Goal: Task Accomplishment & Management: Manage account settings

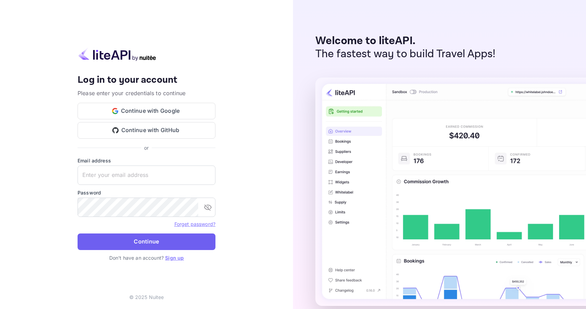
type input "[PERSON_NAME][EMAIL_ADDRESS][DOMAIN_NAME]"
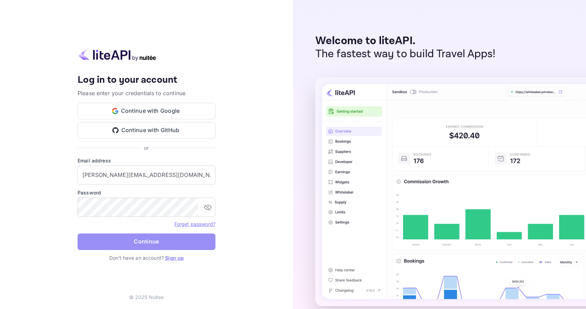
click at [149, 243] on button "Continue" at bounding box center [147, 241] width 138 height 17
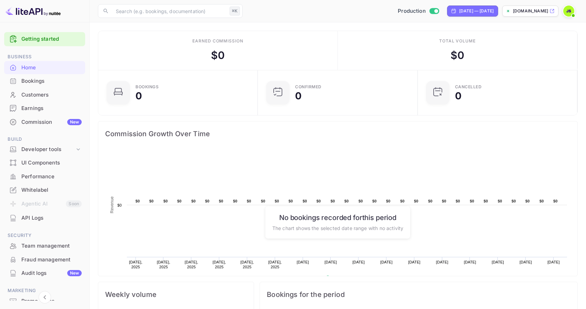
scroll to position [14, 0]
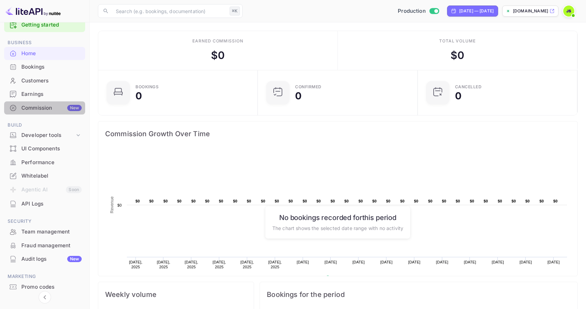
click at [48, 109] on div "Commission New" at bounding box center [51, 108] width 60 height 8
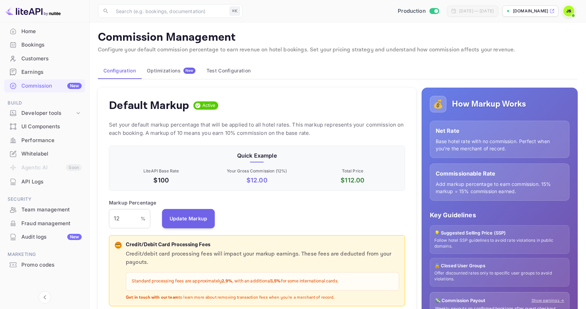
scroll to position [37, 0]
click at [571, 11] on img at bounding box center [568, 11] width 11 height 11
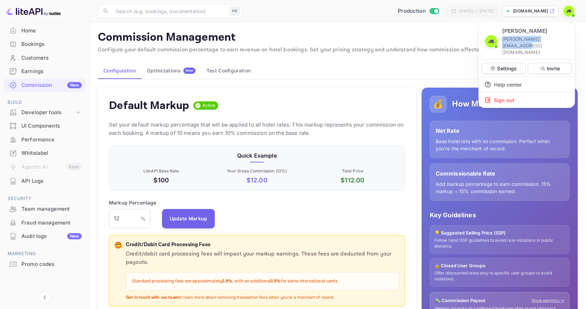
drag, startPoint x: 559, startPoint y: 41, endPoint x: 501, endPoint y: 41, distance: 58.6
click at [501, 41] on div "[PERSON_NAME] [PERSON_NAME][EMAIL_ADDRESS][DOMAIN_NAME]" at bounding box center [526, 41] width 85 height 28
copy p "[PERSON_NAME][EMAIL_ADDRESS][DOMAIN_NAME]"
click at [569, 11] on div at bounding box center [293, 154] width 586 height 309
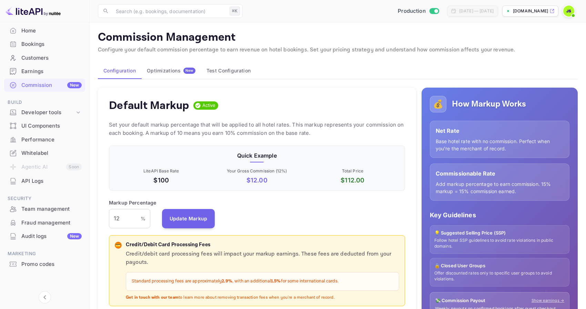
click at [569, 11] on img at bounding box center [568, 11] width 11 height 11
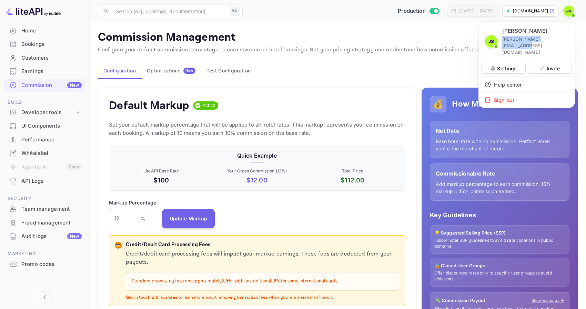
drag, startPoint x: 560, startPoint y: 38, endPoint x: 500, endPoint y: 40, distance: 59.7
click at [500, 40] on div "[PERSON_NAME] [PERSON_NAME][EMAIL_ADDRESS][DOMAIN_NAME]" at bounding box center [526, 41] width 85 height 28
copy p "[PERSON_NAME][EMAIL_ADDRESS][DOMAIN_NAME]"
click at [437, 35] on div at bounding box center [293, 154] width 586 height 309
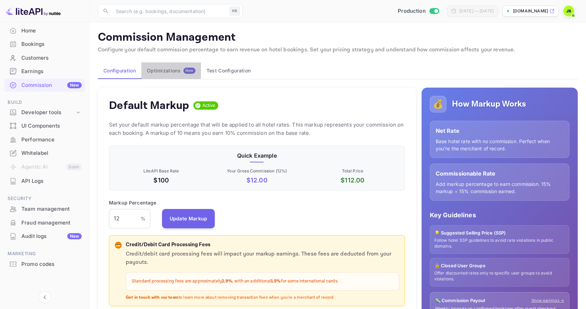
click at [167, 69] on div "Optimizations New" at bounding box center [171, 71] width 49 height 6
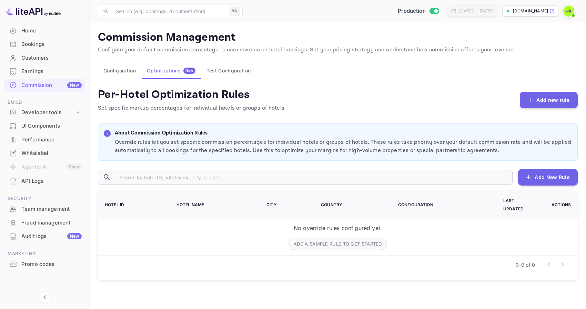
click at [131, 73] on button "Configuration" at bounding box center [119, 70] width 43 height 17
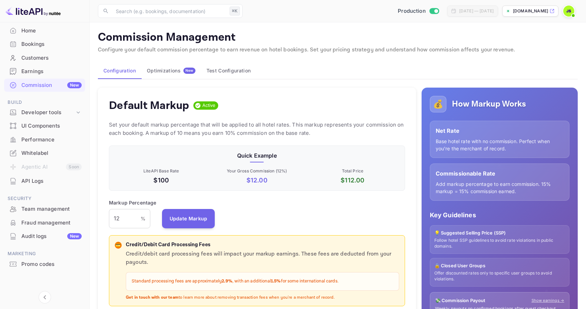
scroll to position [122, 296]
click at [72, 114] on div "Developer tools" at bounding box center [47, 113] width 53 height 8
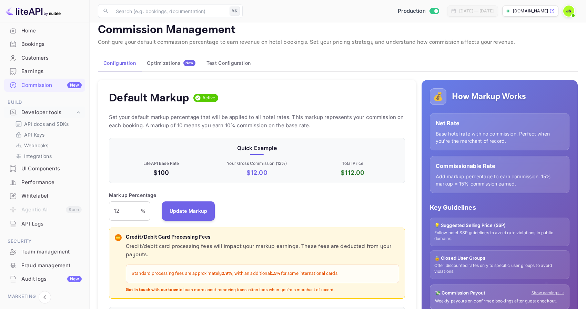
scroll to position [0, 0]
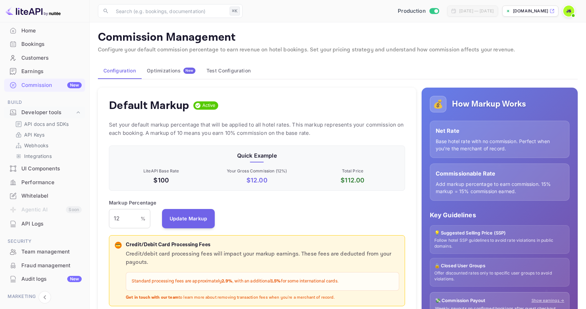
click at [568, 15] on img at bounding box center [568, 11] width 11 height 11
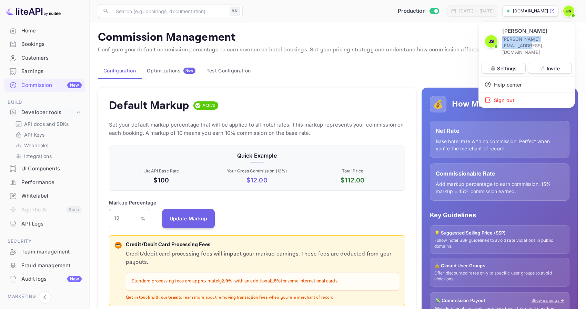
drag, startPoint x: 560, startPoint y: 41, endPoint x: 501, endPoint y: 41, distance: 58.6
click at [501, 41] on div "[PERSON_NAME] [PERSON_NAME][EMAIL_ADDRESS][DOMAIN_NAME]" at bounding box center [526, 41] width 85 height 28
copy p "[PERSON_NAME][EMAIL_ADDRESS][DOMAIN_NAME]"
click at [447, 126] on div at bounding box center [293, 154] width 586 height 309
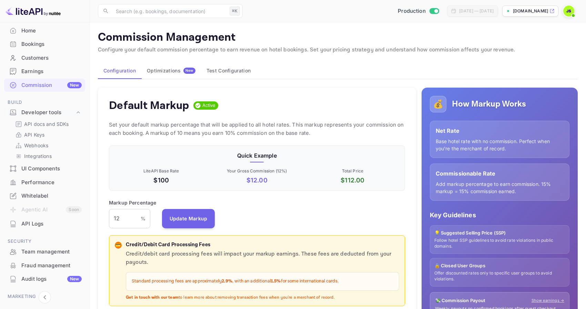
click at [174, 75] on button "Optimizations New" at bounding box center [171, 70] width 60 height 17
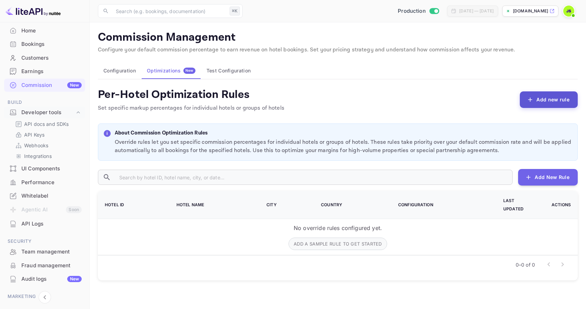
click at [552, 102] on button "Add new rule" at bounding box center [549, 99] width 58 height 17
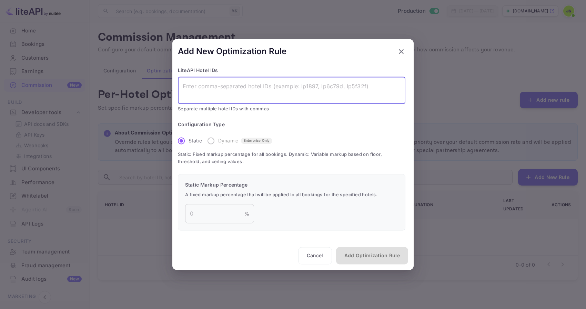
click at [276, 85] on textarea at bounding box center [292, 90] width 218 height 16
paste textarea "lp3f15e"
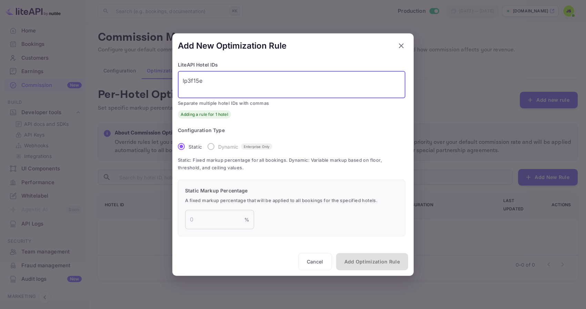
type textarea "lp3f15e"
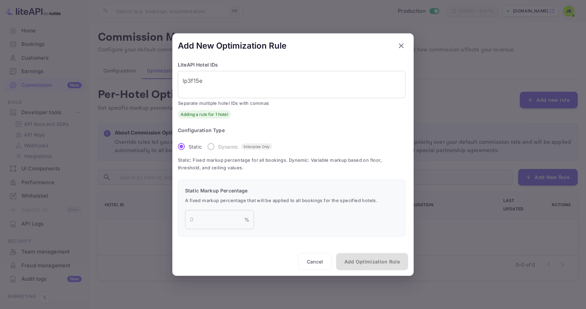
click at [211, 147] on label "Dynamic Enterprise Only" at bounding box center [238, 146] width 69 height 14
click at [222, 215] on input "number" at bounding box center [214, 219] width 59 height 19
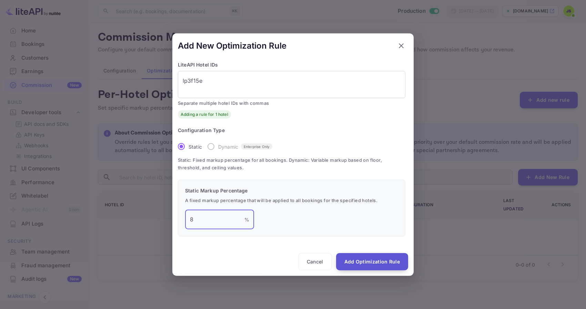
type input "8"
click at [365, 258] on button "Add Optimization Rule" at bounding box center [372, 261] width 72 height 17
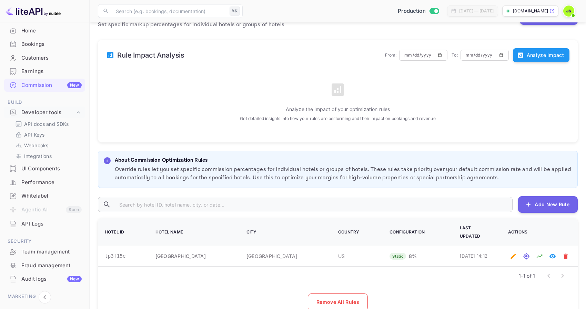
scroll to position [83, 0]
click at [526, 253] on icon "Test rates for this hotel" at bounding box center [526, 256] width 6 height 6
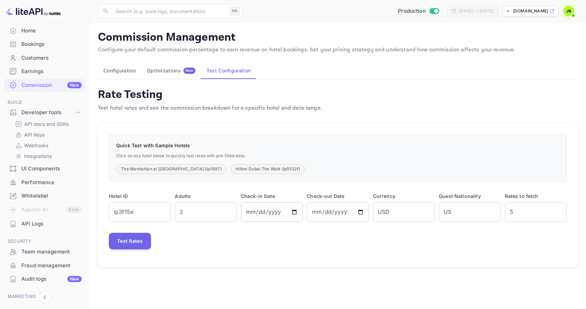
click at [293, 209] on input "[DATE]" at bounding box center [272, 211] width 62 height 19
type input "[DATE]"
click at [133, 239] on button "Test Rates" at bounding box center [130, 241] width 42 height 17
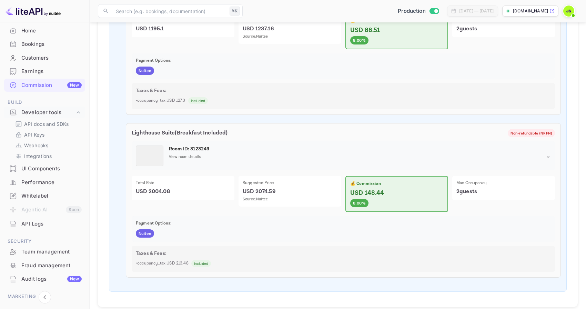
scroll to position [616, 0]
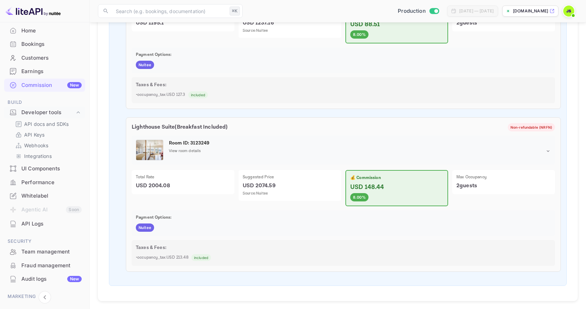
click at [550, 152] on icon at bounding box center [548, 151] width 6 height 6
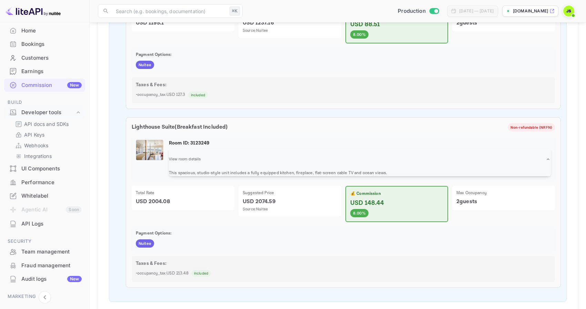
click at [548, 158] on icon at bounding box center [548, 159] width 6 height 6
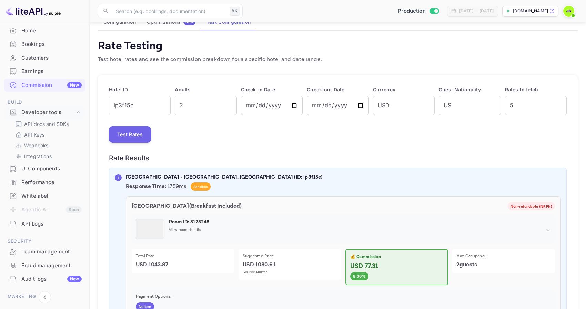
scroll to position [0, 0]
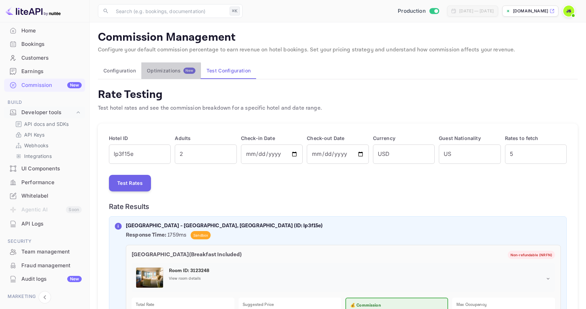
click at [167, 73] on div "Optimizations New" at bounding box center [171, 71] width 49 height 6
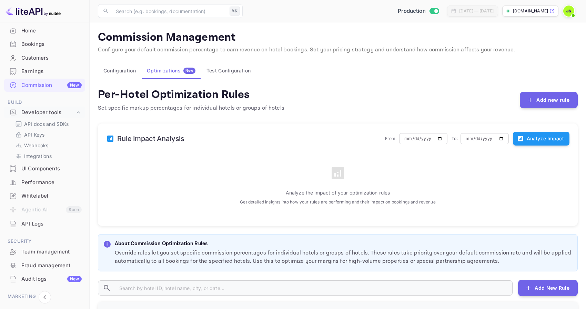
click at [215, 72] on button "Test Configuration" at bounding box center [228, 70] width 55 height 17
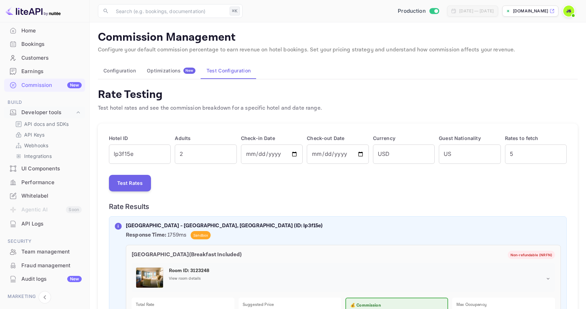
click at [169, 71] on div "Optimizations New" at bounding box center [171, 71] width 49 height 6
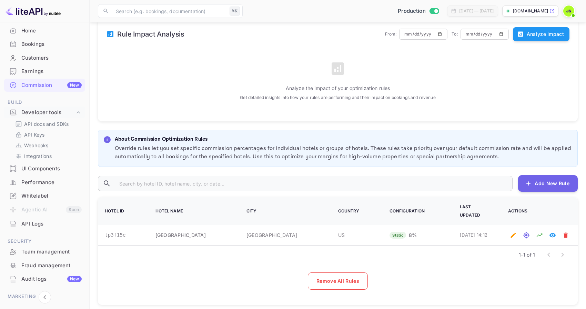
scroll to position [108, 0]
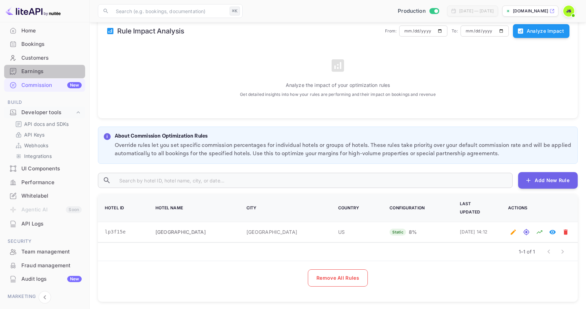
click at [44, 73] on div "Earnings" at bounding box center [51, 72] width 60 height 8
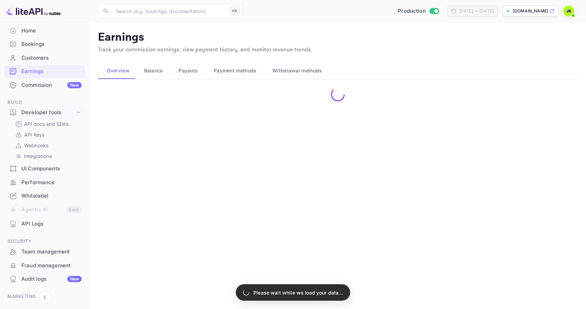
click at [54, 58] on div "Customers" at bounding box center [51, 58] width 60 height 8
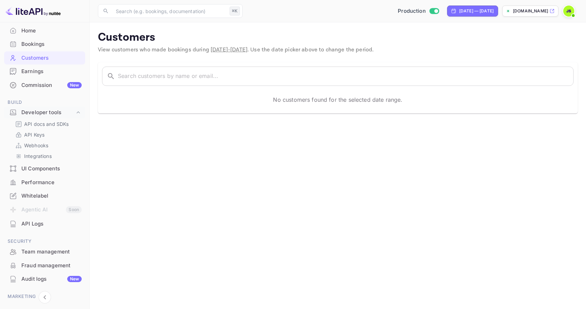
click at [49, 47] on div "Bookings" at bounding box center [51, 44] width 60 height 8
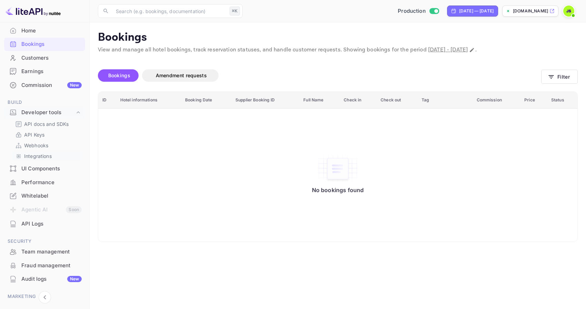
click at [44, 158] on p "Integrations" at bounding box center [38, 155] width 28 height 7
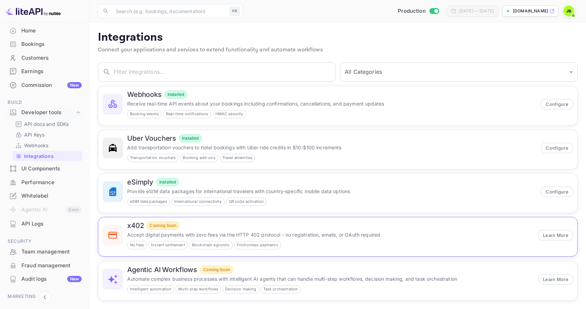
scroll to position [6, 0]
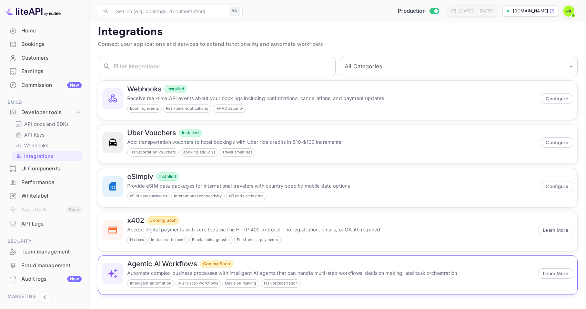
click at [330, 266] on div "Agentic AI Workflows Coming Soon" at bounding box center [330, 264] width 407 height 8
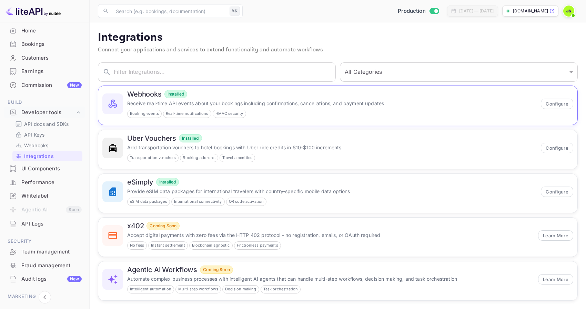
click at [141, 100] on p "Receive real-time API events about your bookings including confirmations, cance…" at bounding box center [331, 103] width 409 height 7
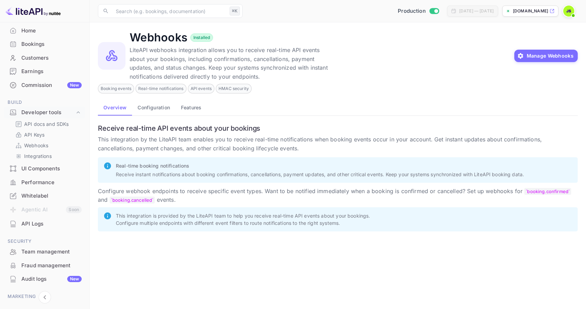
click at [149, 108] on button "Configuration" at bounding box center [153, 107] width 43 height 17
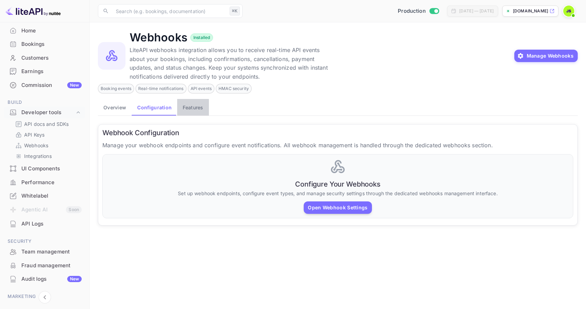
click at [197, 110] on button "Features" at bounding box center [192, 107] width 31 height 17
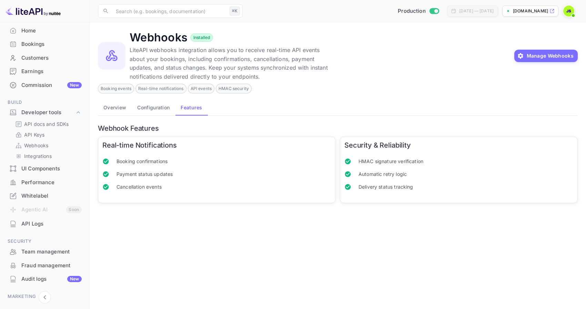
click at [154, 106] on button "Configuration" at bounding box center [153, 107] width 43 height 17
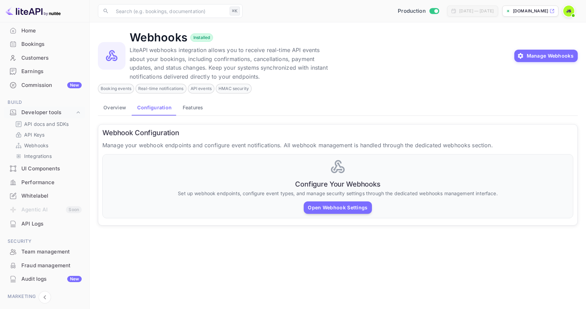
click at [119, 108] on button "Overview" at bounding box center [115, 107] width 34 height 17
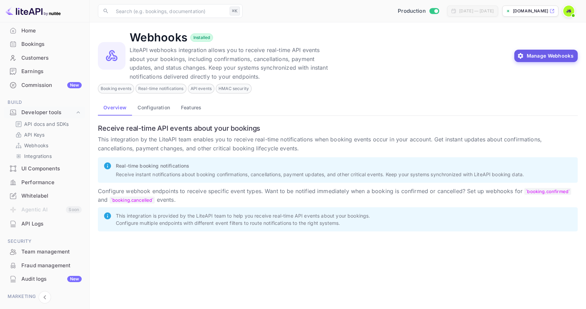
click at [537, 54] on button "Manage Webhooks" at bounding box center [546, 56] width 64 height 12
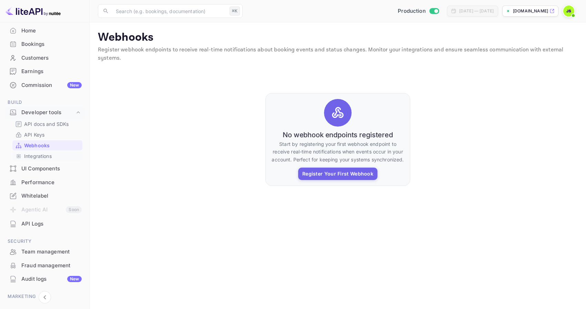
click at [56, 154] on link "Integrations" at bounding box center [47, 155] width 64 height 7
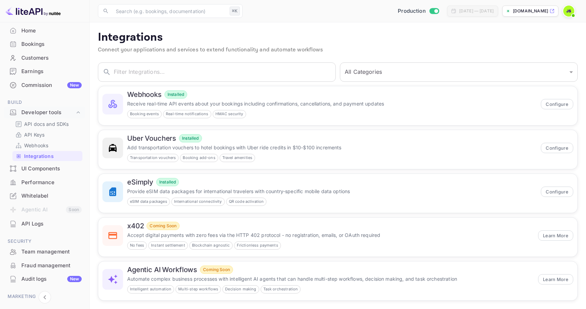
click at [49, 169] on div "UI Components" at bounding box center [51, 169] width 60 height 8
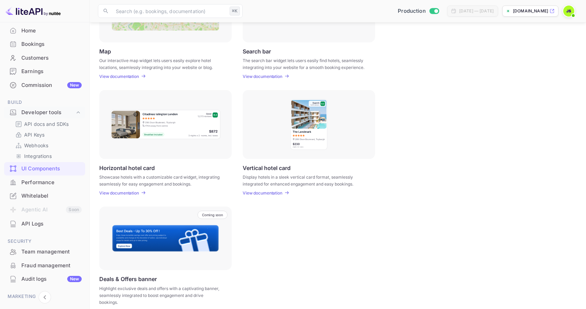
scroll to position [155, 0]
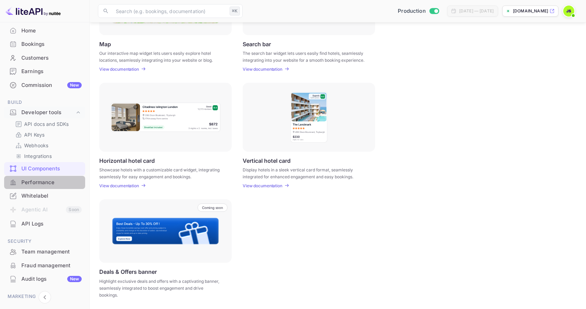
click at [54, 185] on div "Performance" at bounding box center [51, 183] width 60 height 8
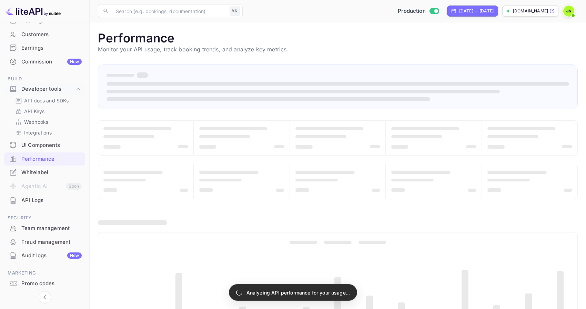
scroll to position [70, 0]
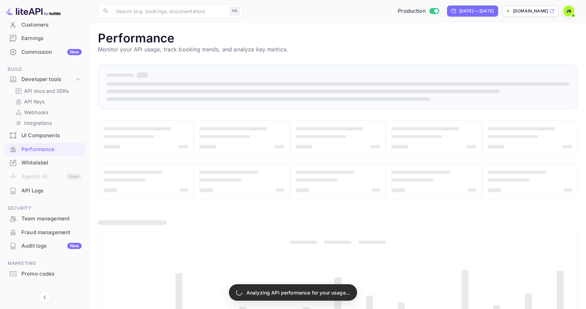
click at [58, 219] on div "Team management" at bounding box center [51, 219] width 60 height 8
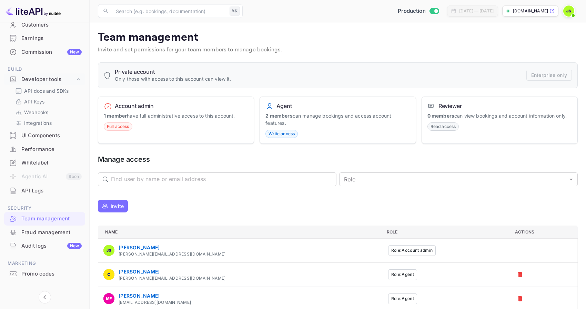
scroll to position [10, 0]
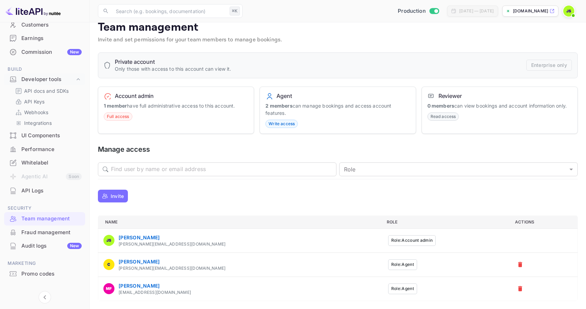
click at [388, 266] on button "Role: Agent" at bounding box center [402, 264] width 29 height 11
click at [124, 260] on div "[PERSON_NAME]" at bounding box center [172, 261] width 107 height 7
click at [207, 265] on div "Colin [EMAIL_ADDRESS][DOMAIN_NAME]" at bounding box center [239, 264] width 273 height 13
click at [335, 124] on div "Agent 2 members can manage bookings and access account features. Write access" at bounding box center [338, 111] width 156 height 48
click at [113, 198] on p "Invite" at bounding box center [117, 195] width 13 height 7
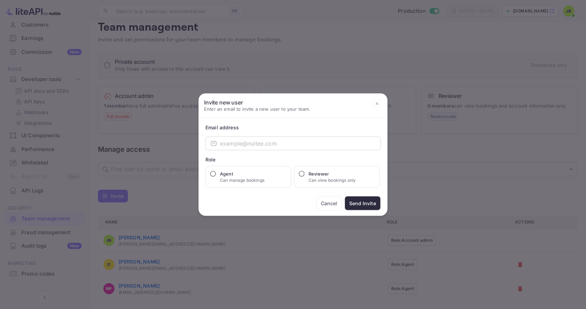
click at [326, 201] on button "Cancel" at bounding box center [329, 203] width 26 height 14
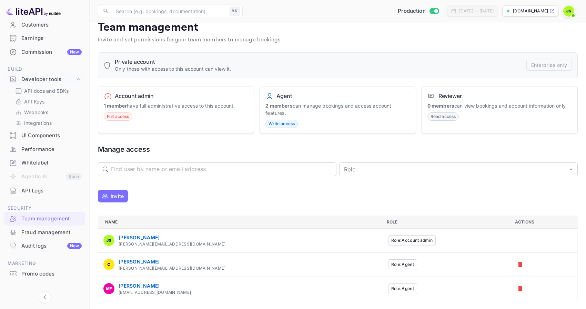
click at [388, 263] on button "Role: Agent" at bounding box center [402, 264] width 29 height 11
click at [388, 264] on button "Role: Agent" at bounding box center [402, 264] width 29 height 11
click at [454, 105] on strong "0 members" at bounding box center [440, 106] width 27 height 6
click at [338, 99] on div "Agent 2 members can manage bookings and access account features. Write access" at bounding box center [338, 111] width 156 height 48
click at [50, 233] on div "Fraud management" at bounding box center [51, 233] width 60 height 8
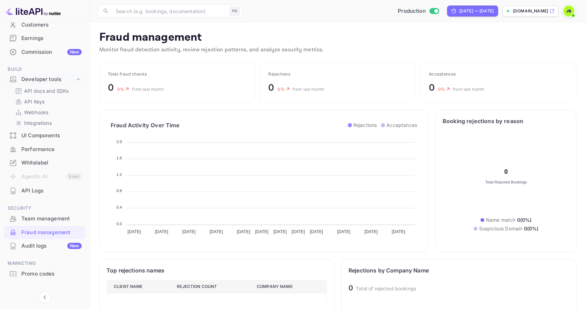
scroll to position [142, 221]
click at [49, 244] on div "Audit logs New" at bounding box center [51, 246] width 60 height 8
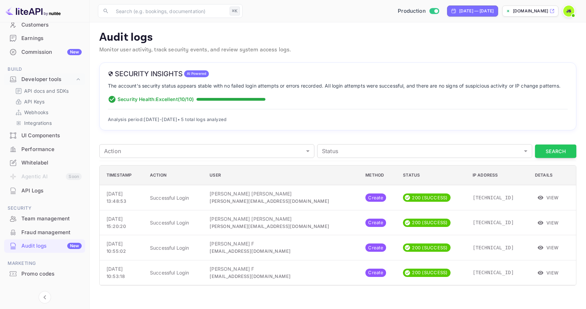
scroll to position [80, 0]
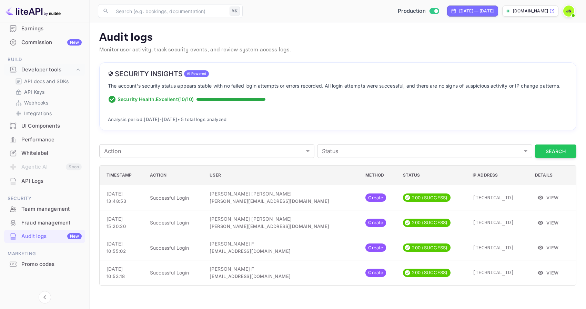
click at [54, 257] on div "Promo codes" at bounding box center [44, 263] width 81 height 13
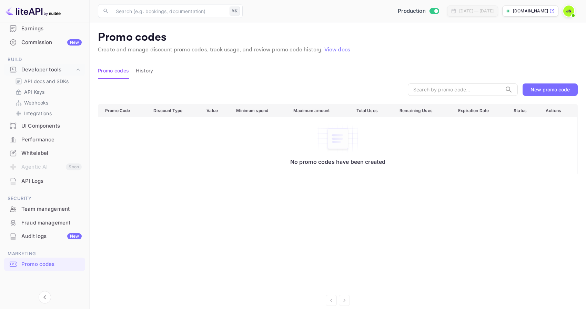
click at [542, 84] on button "New promo code" at bounding box center [550, 89] width 55 height 12
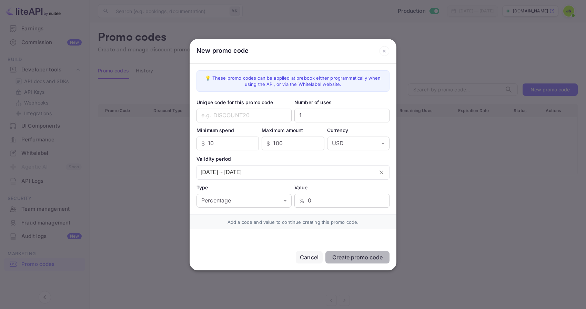
click at [384, 50] on icon at bounding box center [384, 51] width 10 height 10
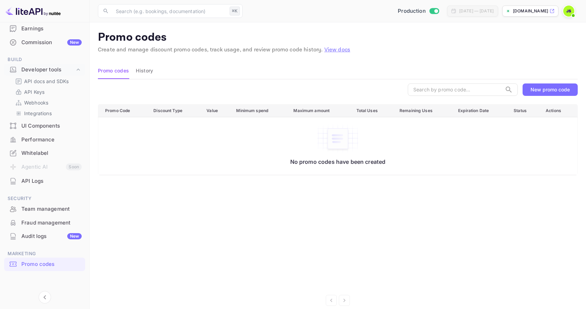
click at [45, 221] on div "Fraud management" at bounding box center [51, 223] width 60 height 8
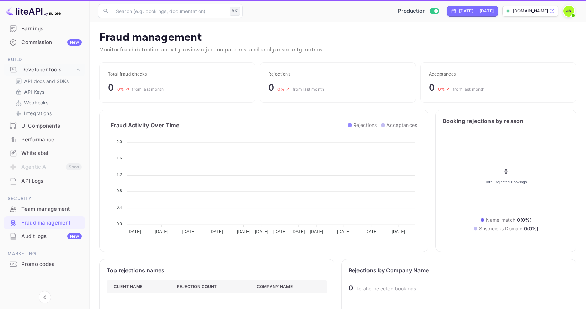
scroll to position [142, 221]
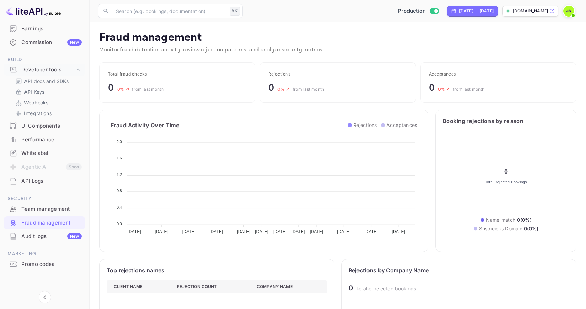
click at [52, 207] on div "Team management" at bounding box center [51, 209] width 60 height 8
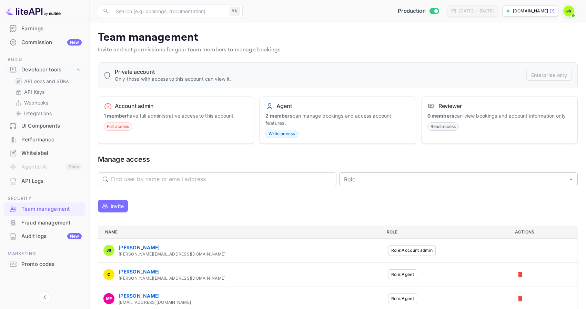
click at [395, 179] on body "Getting started Business Home Bookings Customers Earnings Commission New Build …" at bounding box center [293, 159] width 586 height 319
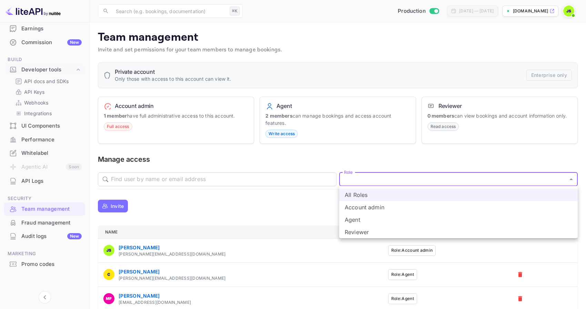
click at [310, 200] on div at bounding box center [293, 154] width 586 height 309
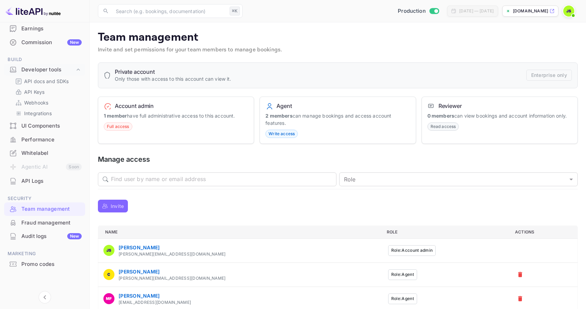
click at [120, 207] on p "Invite" at bounding box center [117, 205] width 13 height 7
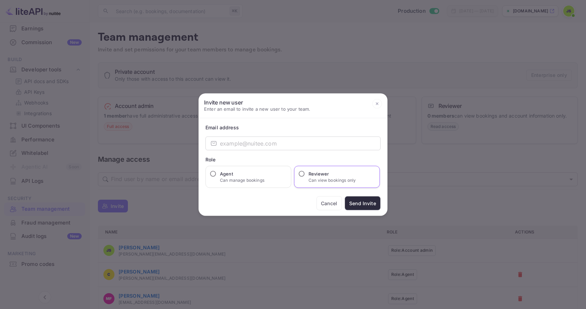
click at [324, 175] on h6 "Reviewer" at bounding box center [332, 173] width 47 height 7
click at [305, 175] on input "Reviewer Can view bookings only" at bounding box center [301, 173] width 7 height 7
radio input "true"
click at [269, 179] on div "Agent Can manage bookings" at bounding box center [248, 177] width 86 height 22
click at [334, 208] on button "Cancel" at bounding box center [329, 203] width 26 height 14
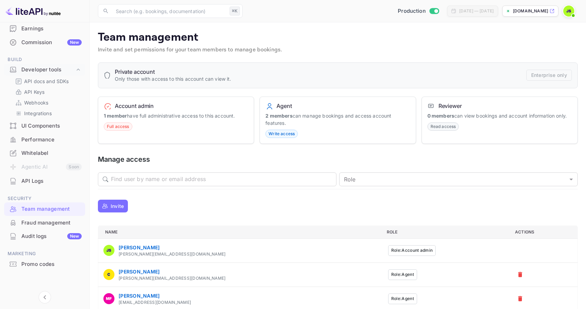
click at [569, 13] on img at bounding box center [568, 11] width 11 height 11
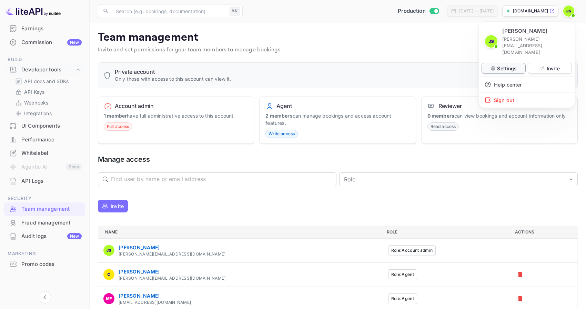
click at [505, 65] on p "Settings" at bounding box center [507, 68] width 20 height 7
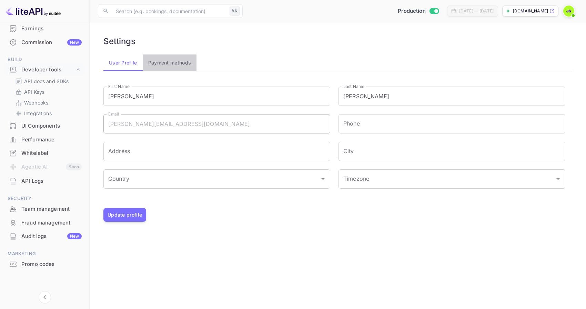
click at [174, 57] on button "Payment methods" at bounding box center [170, 62] width 54 height 17
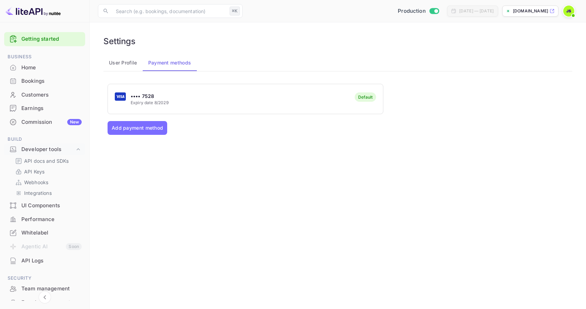
click at [36, 71] on div "Home" at bounding box center [51, 68] width 60 height 8
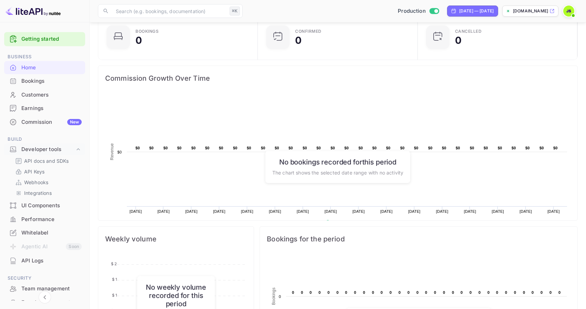
scroll to position [218, 0]
